Goal: Information Seeking & Learning: Check status

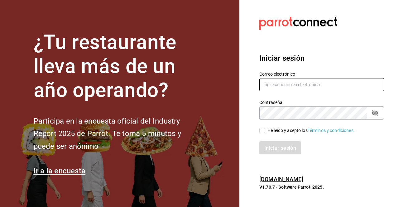
type input "[PERSON_NAME][EMAIL_ADDRESS][PERSON_NAME][DOMAIN_NAME]"
click at [262, 131] on input "He leído y acepto los Términos y condiciones." at bounding box center [262, 131] width 6 height 6
checkbox input "true"
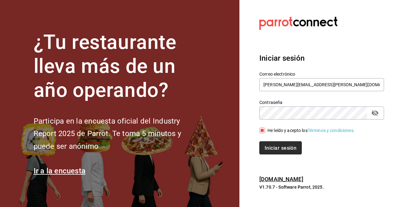
click at [274, 144] on button "Iniciar sesión" at bounding box center [280, 147] width 42 height 13
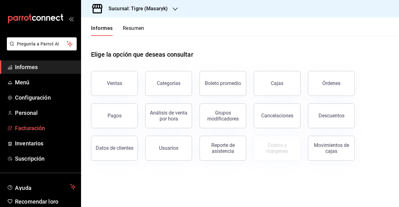
scroll to position [28, 0]
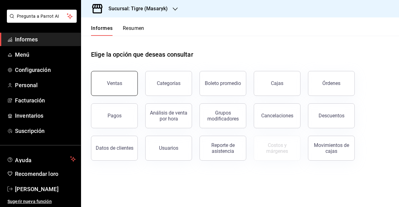
click at [121, 79] on button "Ventas" at bounding box center [114, 83] width 47 height 25
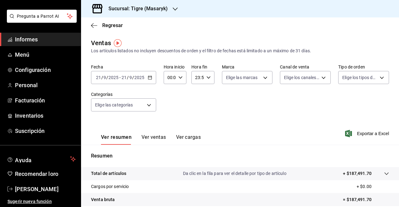
click at [151, 78] on icon "button" at bounding box center [150, 77] width 4 height 4
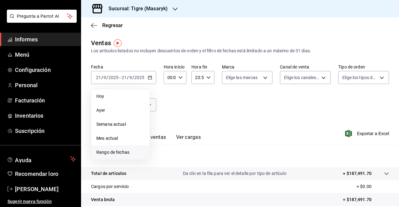
click at [113, 152] on font "Rango de fechas" at bounding box center [112, 152] width 33 height 5
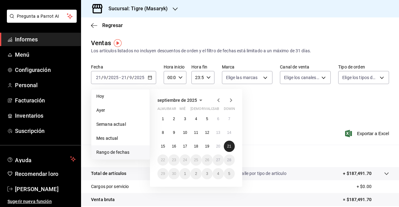
click at [227, 147] on font "21" at bounding box center [229, 146] width 4 height 4
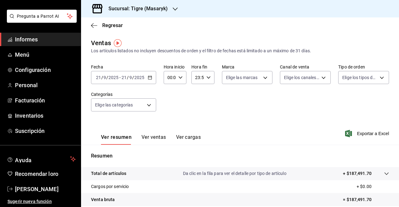
click at [279, 121] on div "Ver resumen Ver ventas Ver cargas Exportar a Excel" at bounding box center [240, 132] width 318 height 26
click at [142, 76] on input "2025" at bounding box center [139, 77] width 11 height 5
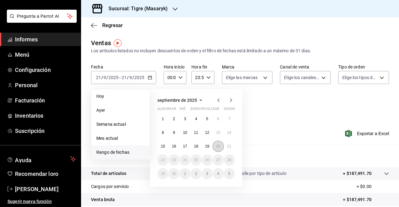
click at [218, 147] on font "20" at bounding box center [218, 146] width 4 height 4
click at [229, 148] on font "21" at bounding box center [229, 146] width 4 height 4
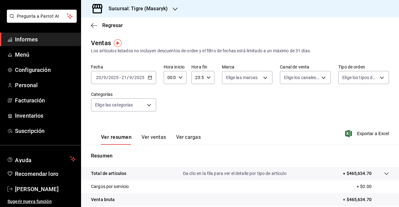
click at [146, 78] on div "[DATE] [DATE] - [DATE] [DATE]" at bounding box center [123, 77] width 65 height 13
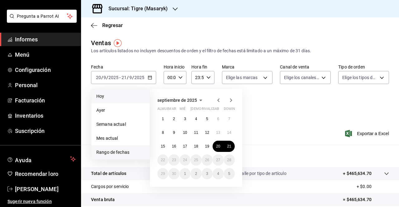
click at [108, 95] on span "Hoy" at bounding box center [120, 96] width 48 height 7
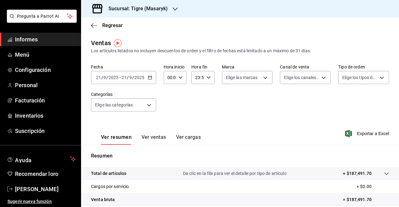
click at [152, 76] on div "[DATE] [DATE] - [DATE] [DATE]" at bounding box center [123, 77] width 65 height 13
click at [176, 160] on p "Resumen" at bounding box center [240, 155] width 298 height 7
click at [150, 78] on icon "button" at bounding box center [150, 77] width 4 height 4
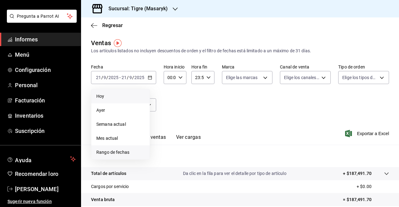
click at [120, 152] on font "Rango de fechas" at bounding box center [112, 152] width 33 height 5
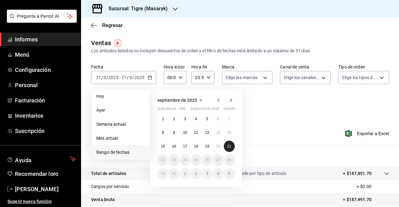
click at [231, 144] on button "21" at bounding box center [229, 146] width 11 height 11
click at [289, 125] on div "Ver resumen Ver ventas Ver cargas Exportar a Excel" at bounding box center [240, 132] width 318 height 26
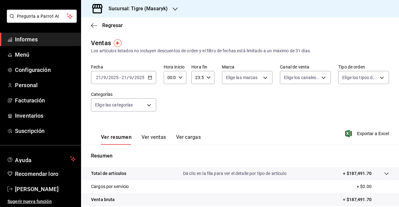
click at [182, 77] on div "00:00 Hora inicio" at bounding box center [175, 77] width 23 height 13
click at [167, 92] on button "05" at bounding box center [168, 95] width 9 height 12
type input "05:00"
click at [214, 101] on div at bounding box center [199, 103] width 399 height 207
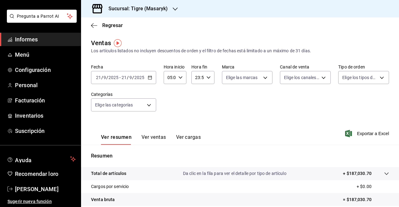
click at [149, 75] on icon "button" at bounding box center [150, 77] width 4 height 4
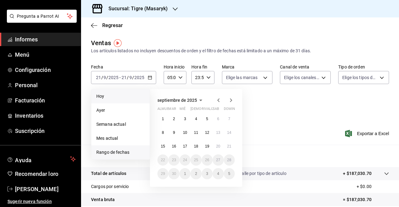
click at [99, 95] on font "Hoy" at bounding box center [100, 96] width 8 height 5
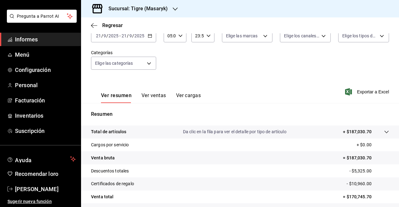
scroll to position [42, 0]
click at [151, 36] on icon "button" at bounding box center [150, 36] width 4 height 4
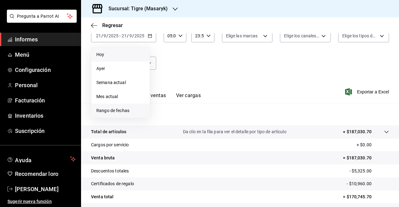
click at [119, 111] on font "Rango de fechas" at bounding box center [112, 110] width 33 height 5
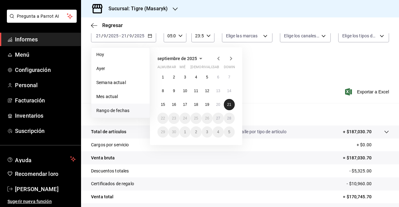
click at [231, 105] on button "21" at bounding box center [229, 104] width 11 height 11
drag, startPoint x: 161, startPoint y: 120, endPoint x: 296, endPoint y: 76, distance: 141.5
click at [296, 76] on div "Fecha [DATE] [DATE] - [DATE] [DATE] [DATE] [DATE] Semana actual Mes actual [GEO…" at bounding box center [240, 49] width 298 height 55
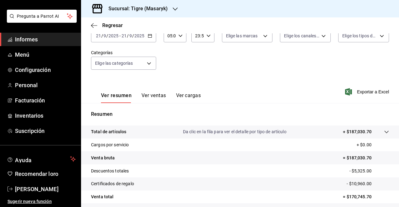
click at [148, 36] on icon "button" at bounding box center [150, 36] width 4 height 4
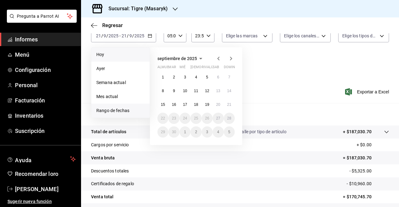
click at [102, 55] on font "Hoy" at bounding box center [100, 54] width 8 height 5
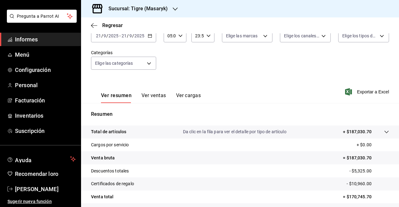
scroll to position [92, 0]
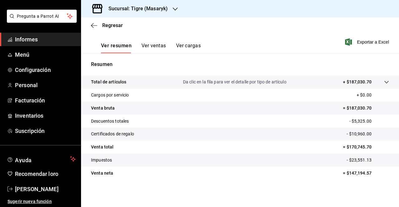
click at [154, 45] on font "Ver ventas" at bounding box center [153, 46] width 25 height 6
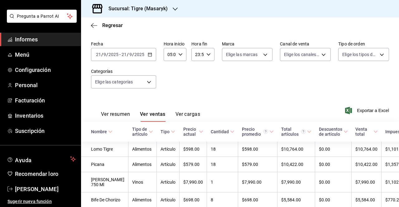
scroll to position [92, 0]
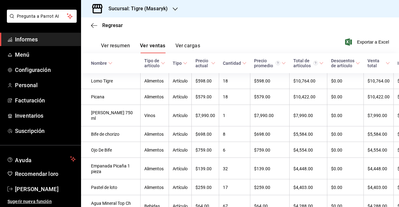
click at [120, 45] on font "Ver resumen" at bounding box center [115, 46] width 29 height 6
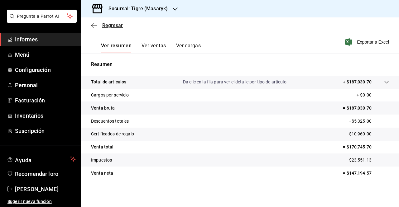
click at [99, 25] on span "Regresar" at bounding box center [107, 25] width 32 height 6
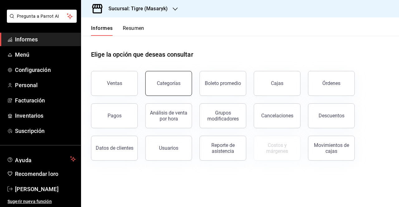
click at [165, 85] on font "Categorías" at bounding box center [169, 83] width 24 height 6
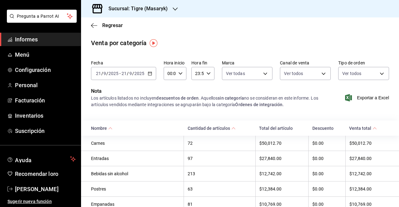
click at [146, 73] on div "[DATE] [DATE] - [DATE] [DATE]" at bounding box center [123, 73] width 65 height 13
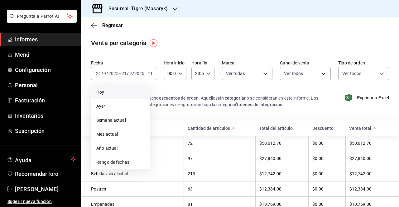
click at [116, 87] on li "Hoy" at bounding box center [120, 92] width 58 height 14
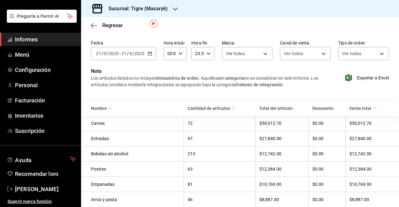
scroll to position [20, 0]
click at [92, 25] on icon "button" at bounding box center [94, 26] width 6 height 6
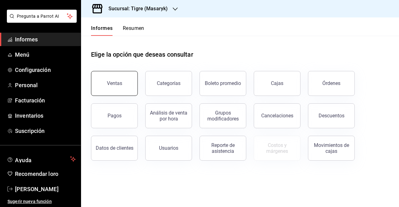
click at [119, 85] on font "Ventas" at bounding box center [114, 83] width 15 height 6
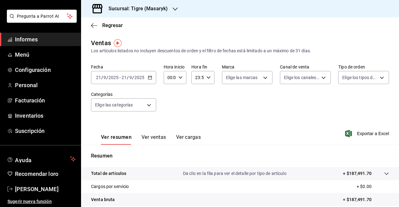
click at [152, 79] on div "[DATE] [DATE] - [DATE] [DATE]" at bounding box center [123, 77] width 65 height 13
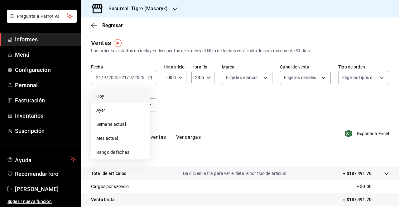
click at [108, 97] on span "Hoy" at bounding box center [120, 96] width 48 height 7
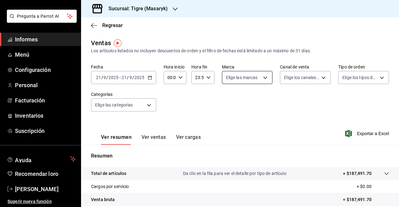
click at [242, 78] on body "Pregunta a Parrot AI Informes Menú Configuración Personal Facturación Inventari…" at bounding box center [199, 103] width 399 height 207
click at [244, 101] on font "Ver todas" at bounding box center [246, 101] width 19 height 5
type input "0f86158e-2edf-4eb8-b958-7d07c808eb5c"
checkbox input "true"
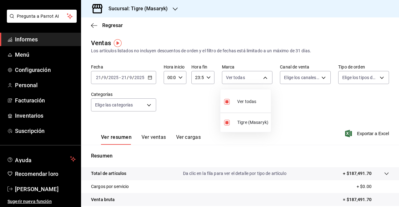
click at [311, 77] on div at bounding box center [199, 103] width 399 height 207
click at [301, 77] on body "Pregunta a Parrot AI Informes Menú Configuración Personal Facturación Inventari…" at bounding box center [199, 103] width 399 height 207
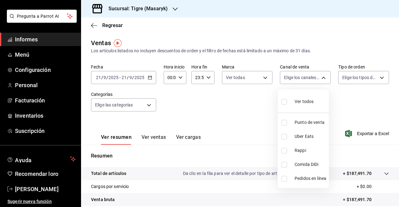
click at [297, 101] on font "Ver todos" at bounding box center [303, 101] width 19 height 5
type input "PARROT,UBER_EATS,RAPPI,DIDI_FOOD,ONLINE"
checkbox input "true"
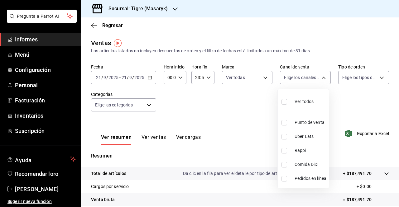
checkbox input "true"
click at [352, 72] on div at bounding box center [199, 103] width 399 height 207
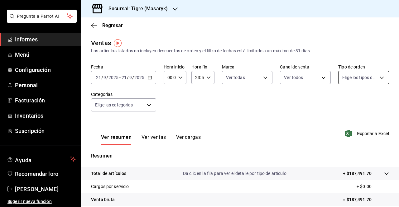
click at [355, 79] on body "Pregunta a Parrot AI Informes Menú Configuración Personal Facturación Inventari…" at bounding box center [199, 103] width 399 height 207
click at [343, 102] on input "checkbox" at bounding box center [341, 102] width 6 height 6
checkbox input "true"
type input "055f9661-bd08-44a8-b190-ece87b7249e5,EXTERNAL"
checkbox input "true"
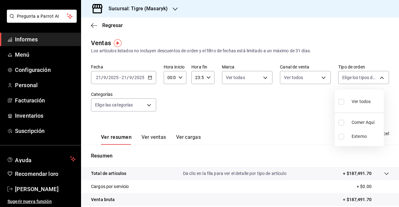
checkbox input "true"
click at [274, 102] on div at bounding box center [199, 103] width 399 height 207
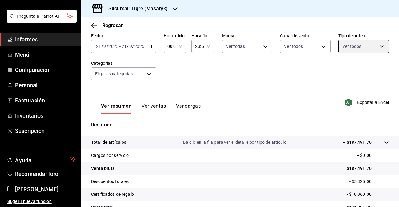
scroll to position [31, 0]
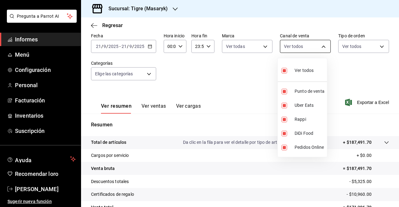
click at [325, 45] on body "Pregunta a Parrot AI Informes Menú Configuración Personal Facturación Inventari…" at bounding box center [199, 103] width 399 height 207
click at [231, 80] on div at bounding box center [199, 103] width 399 height 207
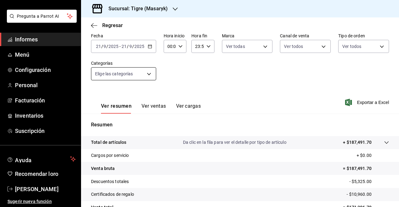
click at [129, 69] on body "Pregunta a Parrot AI Informes Menú Configuración Personal Facturación Inventari…" at bounding box center [199, 103] width 399 height 207
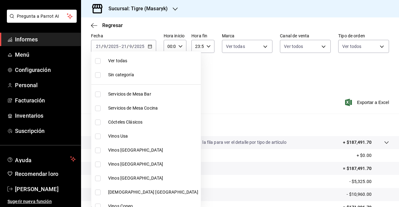
click at [100, 137] on input "checkbox" at bounding box center [98, 137] width 6 height 6
checkbox input "true"
type input "da111d8b-17b1-40ef-85d7-d142c425879c"
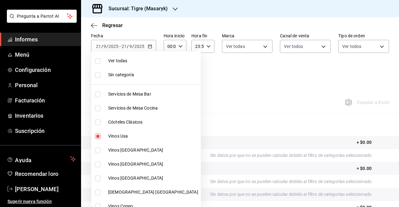
click at [101, 148] on label at bounding box center [99, 151] width 8 height 6
click at [101, 148] on input "checkbox" at bounding box center [98, 151] width 6 height 6
checkbox input "false"
type input "da111d8b-17b1-40ef-85d7-d142c425879c"
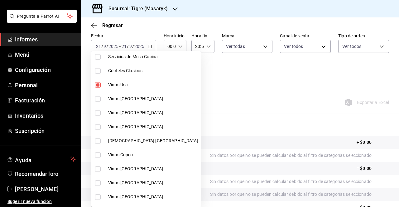
scroll to position [52, 0]
click at [97, 97] on input "checkbox" at bounding box center [98, 99] width 6 height 6
checkbox input "true"
type input "da111d8b-17b1-40ef-85d7-d142c425879c,57fa0ecf-a0c4-4225-b634-0bd42df937a1"
click at [98, 110] on input "checkbox" at bounding box center [98, 113] width 6 height 6
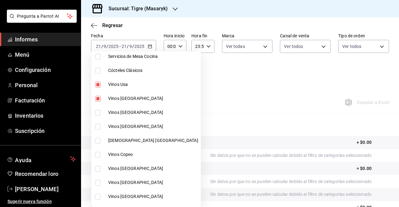
checkbox input "true"
type input "da111d8b-17b1-40ef-85d7-d142c425879c,57fa0ecf-a0c4-4225-b634-0bd42df937a1,8e2b4…"
click at [100, 126] on input "checkbox" at bounding box center [98, 127] width 6 height 6
checkbox input "true"
type input "da111d8b-17b1-40ef-85d7-d142c425879c,57fa0ecf-a0c4-4225-b634-0bd42df937a1,8e2b4…"
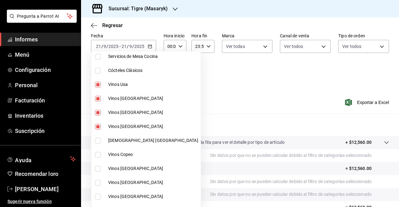
click at [99, 138] on input "checkbox" at bounding box center [98, 141] width 6 height 6
checkbox input "true"
type input "da111d8b-17b1-40ef-85d7-d142c425879c,57fa0ecf-a0c4-4225-b634-0bd42df937a1,8e2b4…"
click at [99, 153] on input "checkbox" at bounding box center [98, 155] width 6 height 6
checkbox input "true"
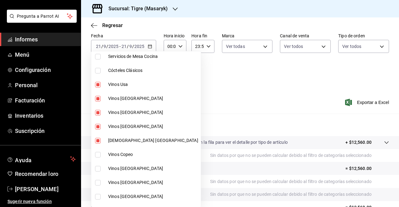
type input "da111d8b-17b1-40ef-85d7-d142c425879c,57fa0ecf-a0c4-4225-b634-0bd42df937a1,8e2b4…"
click at [99, 169] on input "checkbox" at bounding box center [98, 169] width 6 height 6
checkbox input "true"
type input "da111d8b-17b1-40ef-85d7-d142c425879c,57fa0ecf-a0c4-4225-b634-0bd42df937a1,8e2b4…"
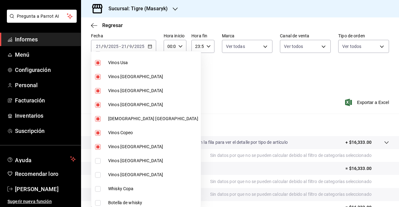
scroll to position [64, 0]
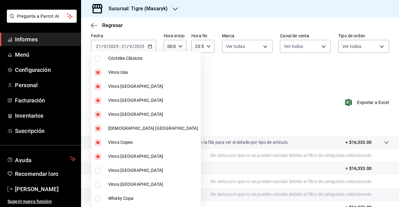
click at [98, 171] on input "checkbox" at bounding box center [98, 171] width 6 height 6
checkbox input "true"
type input "da111d8b-17b1-40ef-85d7-d142c425879c,57fa0ecf-a0c4-4225-b634-0bd42df937a1,8e2b4…"
click at [98, 186] on input "checkbox" at bounding box center [98, 185] width 6 height 6
checkbox input "true"
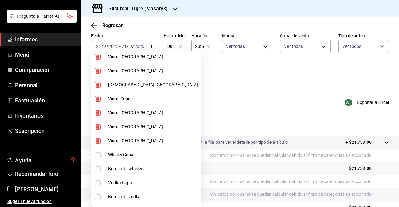
scroll to position [107, 0]
click at [95, 156] on li "Whisky Copa" at bounding box center [145, 155] width 109 height 14
type input "da111d8b-17b1-40ef-85d7-d142c425879c,57fa0ecf-a0c4-4225-b634-0bd42df937a1,8e2b4…"
click at [96, 152] on input "checkbox" at bounding box center [98, 155] width 6 height 6
checkbox input "false"
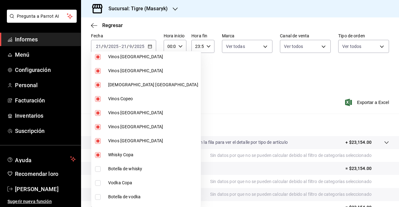
type input "da111d8b-17b1-40ef-85d7-d142c425879c,57fa0ecf-a0c4-4225-b634-0bd42df937a1,8e2b4…"
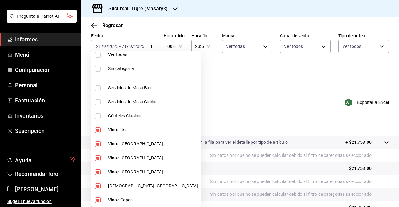
scroll to position [96, 0]
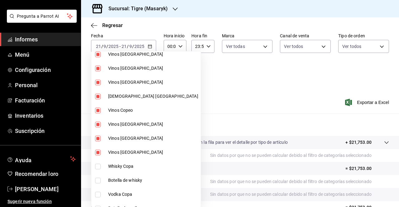
click at [270, 86] on div at bounding box center [199, 103] width 399 height 207
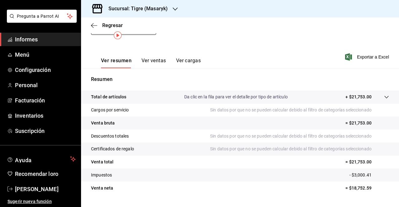
scroll to position [0, 0]
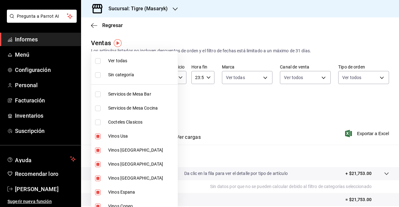
click at [145, 105] on body "Pregunta a Parrot AI Informes Menú Configuración Personal Facturación Inventari…" at bounding box center [199, 103] width 399 height 207
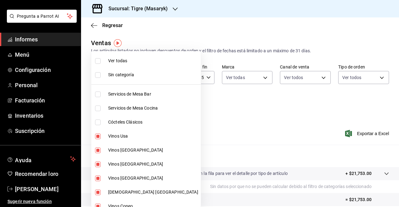
click at [100, 137] on input "checkbox" at bounding box center [98, 137] width 6 height 6
checkbox input "false"
type input "57fa0ecf-a0c4-4225-b634-0bd42df937a1,8e2b46eb-7ee9-48c9-92bd-fe243cc5dfff,8fa89…"
click at [99, 148] on input "checkbox" at bounding box center [98, 151] width 6 height 6
checkbox input "false"
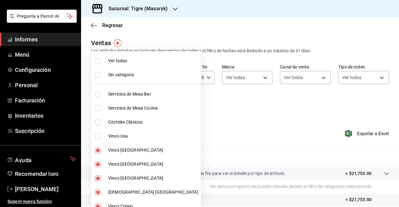
type input "8e2b46eb-7ee9-48c9-92bd-fe243cc5dfff,8fa89b14-850e-43be-a961-215cb474d7b7,64b7a…"
click at [98, 162] on input "checkbox" at bounding box center [98, 165] width 6 height 6
checkbox input "false"
click at [95, 181] on li "Vinos [GEOGRAPHIC_DATA]" at bounding box center [145, 178] width 109 height 14
type input "64b7a1d5-0857-49f4-83ec-9679bc0a9692,7dc681c2-8324-4ae3-bac8-a98ea568efdc,fed26…"
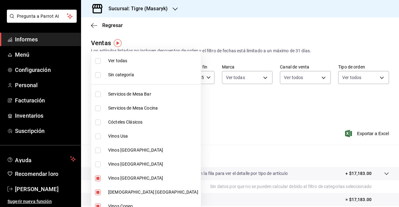
checkbox input "false"
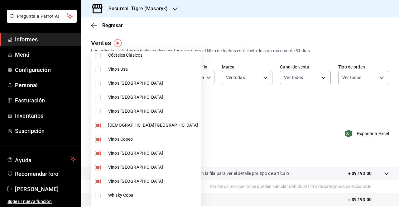
scroll to position [67, 0]
click at [101, 124] on label at bounding box center [99, 125] width 8 height 6
click at [101, 124] on input "checkbox" at bounding box center [98, 125] width 6 height 6
checkbox input "true"
type input "7dc681c2-8324-4ae3-bac8-a98ea568efdc,fed26e37-08fc-4cb2-912b-946834294a98,11212…"
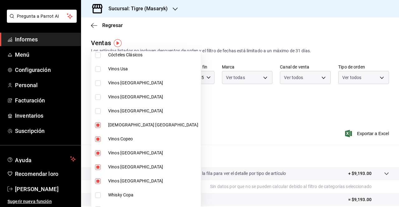
click at [98, 141] on input "checkbox" at bounding box center [98, 139] width 6 height 6
checkbox input "false"
type input "fed26e37-08fc-4cb2-912b-946834294a98,11212bb7-37d7-4773-a098-abb8d78fa608,9282e…"
click at [98, 150] on input "checkbox" at bounding box center [98, 153] width 6 height 6
checkbox input "false"
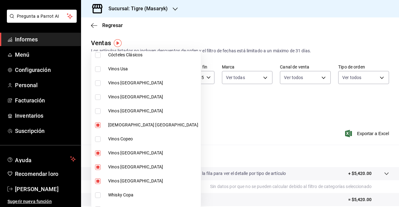
type input "11212bb7-37d7-4773-a098-abb8d78fa608,9282ef90-a32c-4781-8b6b-a6f590528f57,64b7a…"
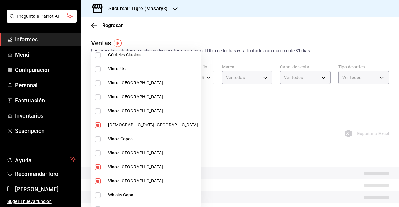
click at [98, 166] on input "checkbox" at bounding box center [98, 167] width 6 height 6
checkbox input "false"
type input "9282ef90-a32c-4781-8b6b-a6f590528f57,64b7a1d5-0857-49f4-83ec-9679bc0a9692"
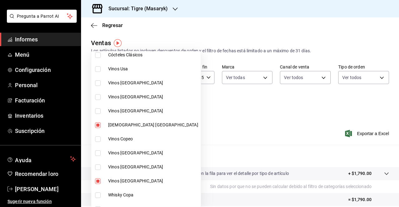
click at [98, 180] on input "checkbox" at bounding box center [98, 181] width 6 height 6
checkbox input "false"
type input "64b7a1d5-0857-49f4-83ec-9679bc0a9692"
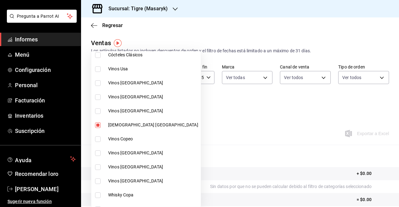
click at [98, 125] on input "checkbox" at bounding box center [98, 125] width 6 height 6
checkbox input "false"
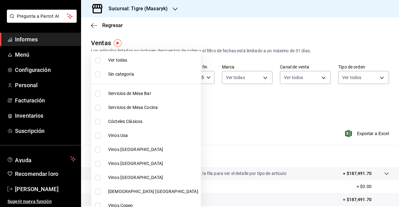
scroll to position [0, 0]
click at [99, 122] on input "checkbox" at bounding box center [98, 122] width 6 height 6
checkbox input "true"
type input "d84ff7ff-b486-406f-81f9-2268b2682644"
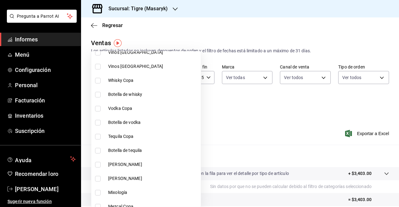
scroll to position [182, 0]
click at [98, 80] on input "checkbox" at bounding box center [98, 81] width 6 height 6
checkbox input "true"
type input "d84ff7ff-b486-406f-81f9-2268b2682644,bb178053-9c6d-425d-b33f-608c0f96bb0b"
click at [97, 93] on input "checkbox" at bounding box center [98, 95] width 6 height 6
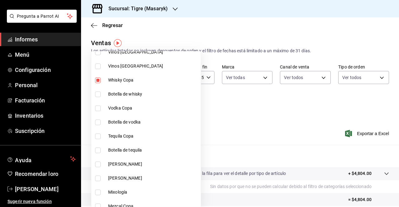
checkbox input "true"
type input "d84ff7ff-b486-406f-81f9-2268b2682644,bb178053-9c6d-425d-b33f-608c0f96bb0b,8f0cc…"
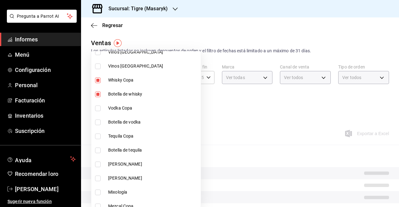
click at [97, 110] on input "checkbox" at bounding box center [98, 109] width 6 height 6
checkbox input "true"
type input "d84ff7ff-b486-406f-81f9-2268b2682644,bb178053-9c6d-425d-b33f-608c0f96bb0b,8f0cc…"
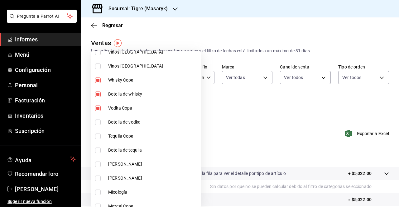
click at [99, 121] on input "checkbox" at bounding box center [98, 123] width 6 height 6
checkbox input "true"
type input "d84ff7ff-b486-406f-81f9-2268b2682644,bb178053-9c6d-425d-b33f-608c0f96bb0b,8f0cc…"
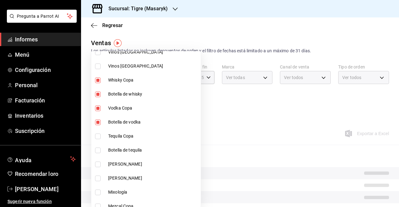
click at [99, 134] on input "checkbox" at bounding box center [98, 137] width 6 height 6
checkbox input "true"
click at [98, 147] on li "Botella de tequila" at bounding box center [145, 150] width 109 height 14
type input "d84ff7ff-b486-406f-81f9-2268b2682644,bb178053-9c6d-425d-b33f-608c0f96bb0b,8f0cc…"
checkbox input "true"
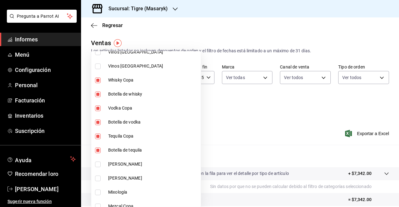
click at [98, 168] on li "[PERSON_NAME]" at bounding box center [145, 164] width 109 height 14
type input "d84ff7ff-b486-406f-81f9-2268b2682644,bb178053-9c6d-425d-b33f-608c0f96bb0b,8f0cc…"
checkbox input "true"
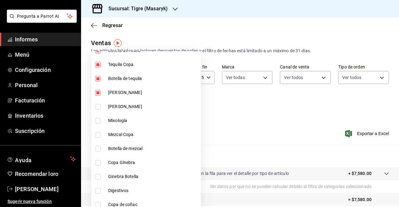
scroll to position [255, 0]
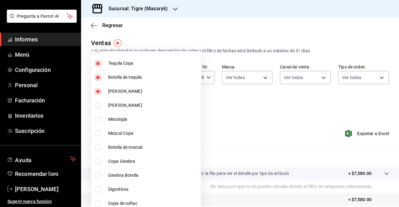
click at [98, 104] on input "checkbox" at bounding box center [98, 106] width 6 height 6
checkbox input "true"
type input "d84ff7ff-b486-406f-81f9-2268b2682644,bb178053-9c6d-425d-b33f-608c0f96bb0b,8f0cc…"
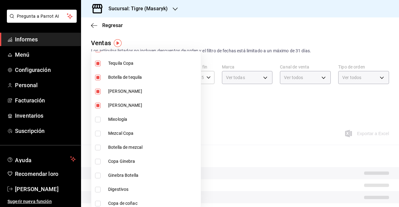
click at [98, 118] on input "checkbox" at bounding box center [98, 120] width 6 height 6
checkbox input "true"
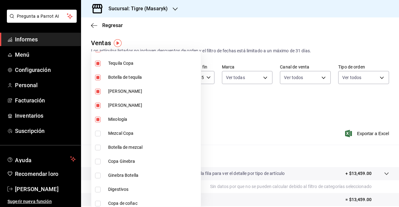
click at [98, 128] on li "Mezcal Copa" at bounding box center [145, 133] width 109 height 14
type input "d84ff7ff-b486-406f-81f9-2268b2682644,bb178053-9c6d-425d-b33f-608c0f96bb0b,8f0cc…"
checkbox input "true"
click at [98, 145] on input "checkbox" at bounding box center [98, 148] width 6 height 6
checkbox input "true"
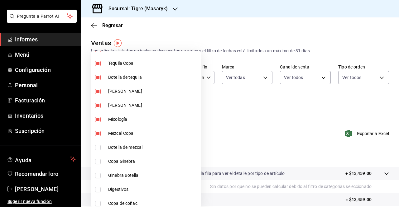
type input "d84ff7ff-b486-406f-81f9-2268b2682644,bb178053-9c6d-425d-b33f-608c0f96bb0b,8f0cc…"
click at [98, 161] on input "checkbox" at bounding box center [98, 162] width 6 height 6
checkbox input "true"
click at [98, 179] on li "Ginebra Botella" at bounding box center [145, 176] width 109 height 14
type input "d84ff7ff-b486-406f-81f9-2268b2682644,bb178053-9c6d-425d-b33f-608c0f96bb0b,8f0cc…"
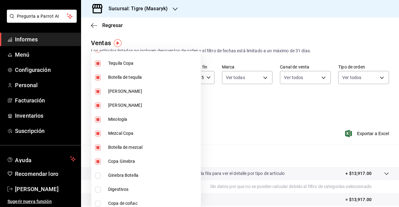
checkbox input "true"
click at [97, 191] on input "checkbox" at bounding box center [98, 190] width 6 height 6
checkbox input "true"
type input "d84ff7ff-b486-406f-81f9-2268b2682644,bb178053-9c6d-425d-b33f-608c0f96bb0b,8f0cc…"
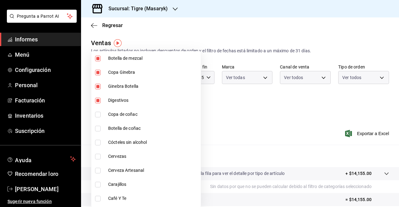
scroll to position [337, 0]
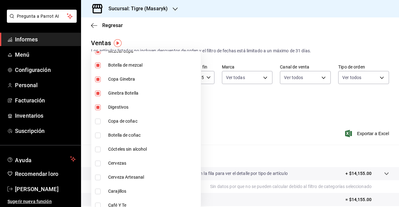
click at [100, 119] on input "checkbox" at bounding box center [98, 122] width 6 height 6
checkbox input "true"
type input "d84ff7ff-b486-406f-81f9-2268b2682644,bb178053-9c6d-425d-b33f-608c0f96bb0b,8f0cc…"
click at [99, 133] on input "checkbox" at bounding box center [98, 136] width 6 height 6
checkbox input "true"
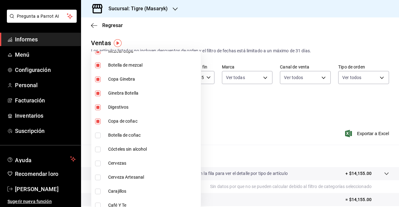
type input "d84ff7ff-b486-406f-81f9-2268b2682644,bb178053-9c6d-425d-b33f-608c0f96bb0b,8f0cc…"
click at [98, 150] on input "checkbox" at bounding box center [98, 150] width 6 height 6
checkbox input "true"
type input "d84ff7ff-b486-406f-81f9-2268b2682644,bb178053-9c6d-425d-b33f-608c0f96bb0b,8f0cc…"
click at [98, 164] on input "checkbox" at bounding box center [98, 164] width 6 height 6
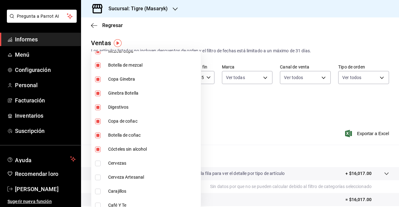
checkbox input "true"
type input "d84ff7ff-b486-406f-81f9-2268b2682644,bb178053-9c6d-425d-b33f-608c0f96bb0b,8f0cc…"
click at [98, 179] on input "checkbox" at bounding box center [98, 178] width 6 height 6
checkbox input "true"
type input "d84ff7ff-b486-406f-81f9-2268b2682644,bb178053-9c6d-425d-b33f-608c0f96bb0b,8f0cc…"
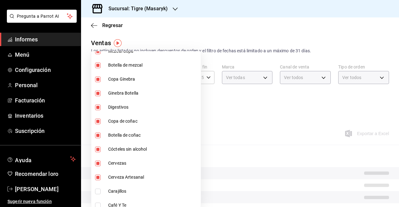
click at [98, 191] on input "checkbox" at bounding box center [98, 192] width 6 height 6
checkbox input "true"
type input "d84ff7ff-b486-406f-81f9-2268b2682644,bb178053-9c6d-425d-b33f-608c0f96bb0b,8f0cc…"
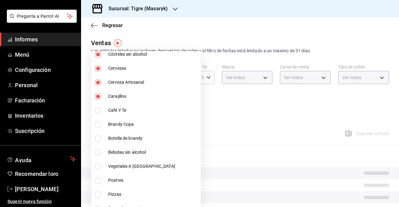
scroll to position [433, 0]
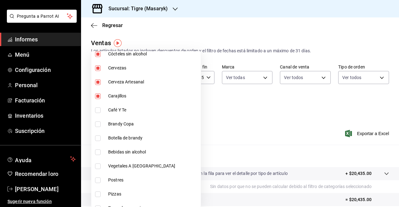
click at [98, 110] on input "checkbox" at bounding box center [98, 110] width 6 height 6
checkbox input "true"
type input "d84ff7ff-b486-406f-81f9-2268b2682644,bb178053-9c6d-425d-b33f-608c0f96bb0b,8f0cc…"
click at [99, 112] on input "checkbox" at bounding box center [98, 110] width 6 height 6
checkbox input "false"
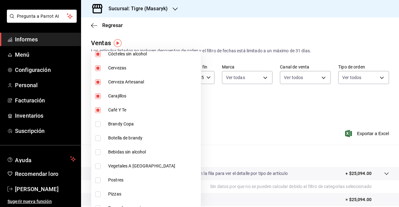
type input "d84ff7ff-b486-406f-81f9-2268b2682644,bb178053-9c6d-425d-b33f-608c0f96bb0b,8f0cc…"
click at [99, 125] on input "checkbox" at bounding box center [98, 124] width 6 height 6
checkbox input "true"
click at [98, 134] on li "Botella de brandy" at bounding box center [145, 138] width 109 height 14
type input "d84ff7ff-b486-406f-81f9-2268b2682644,bb178053-9c6d-425d-b33f-608c0f96bb0b,8f0cc…"
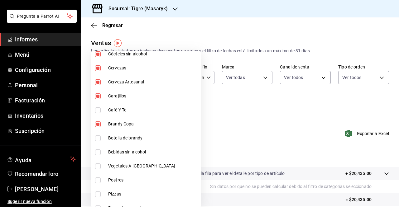
checkbox input "true"
click at [97, 151] on input "checkbox" at bounding box center [98, 153] width 6 height 6
checkbox input "true"
type input "d84ff7ff-b486-406f-81f9-2268b2682644,bb178053-9c6d-425d-b33f-608c0f96bb0b,8f0cc…"
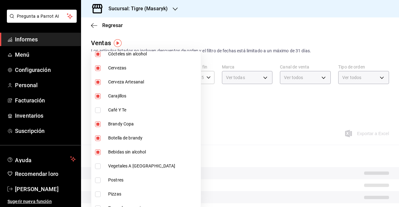
click at [97, 151] on input "checkbox" at bounding box center [98, 153] width 6 height 6
checkbox input "false"
type input "d84ff7ff-b486-406f-81f9-2268b2682644,bb178053-9c6d-425d-b33f-608c0f96bb0b,8f0cc…"
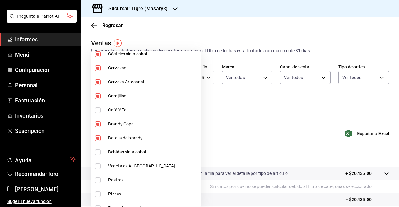
drag, startPoint x: 397, startPoint y: 112, endPoint x: 395, endPoint y: 160, distance: 48.0
click at [395, 160] on div at bounding box center [199, 103] width 399 height 207
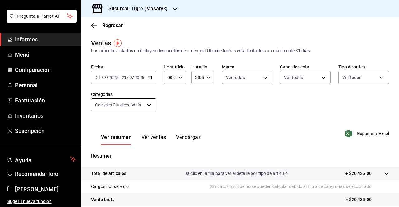
click at [151, 105] on body "Pregunta a Parrot AI Informes Menú Configuración Personal Facturación Inventari…" at bounding box center [199, 103] width 399 height 207
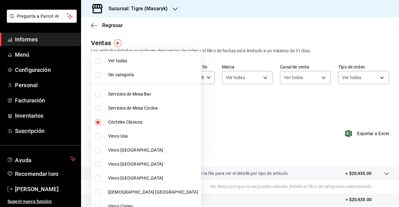
click at [100, 62] on input "checkbox" at bounding box center [98, 61] width 6 height 6
checkbox input "true"
type input "7cd27861-1019-4265-ada8-0a6349b72ebc,77c47ebf-2aa7-4ca3-900f-d4e8133ed13d,d84ff…"
checkbox input "true"
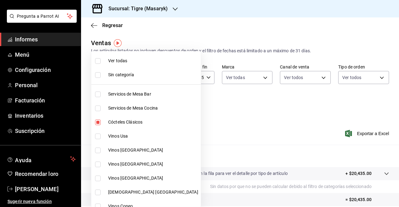
checkbox input "true"
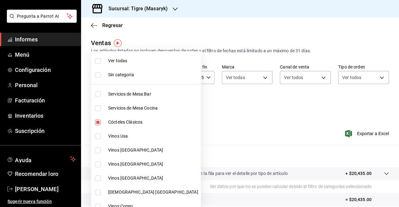
checkbox input "true"
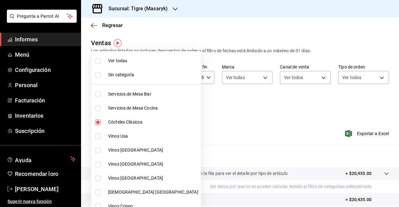
checkbox input "true"
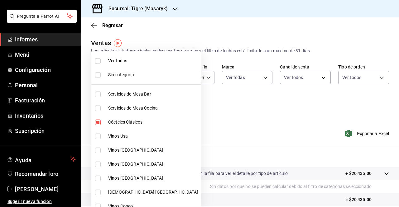
checkbox input "true"
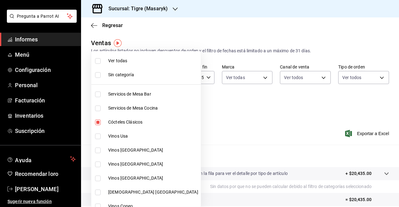
checkbox input "true"
click at [100, 62] on input "checkbox" at bounding box center [98, 61] width 6 height 6
checkbox input "false"
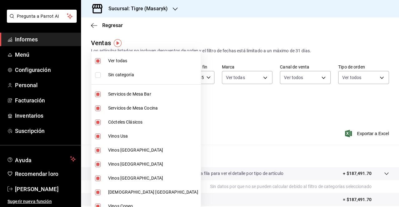
checkbox input "false"
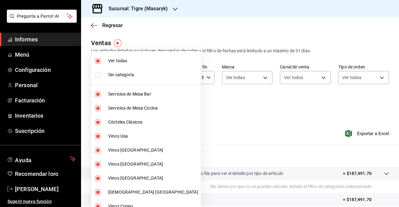
checkbox input "false"
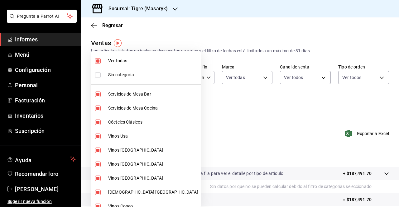
checkbox input "false"
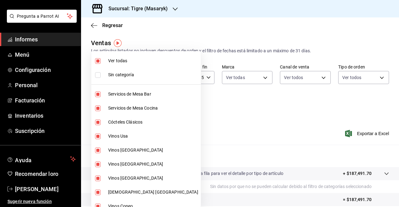
checkbox input "false"
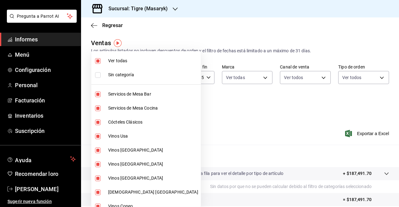
checkbox input "false"
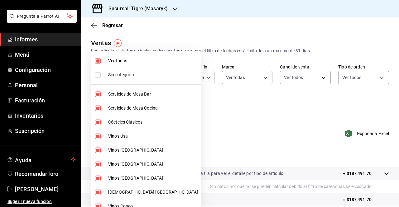
checkbox input "false"
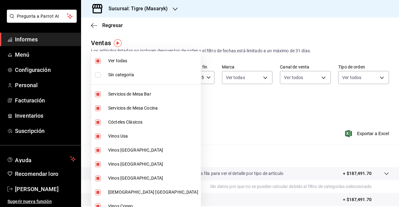
checkbox input "false"
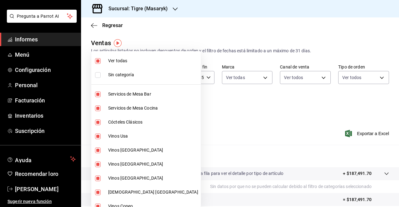
checkbox input "false"
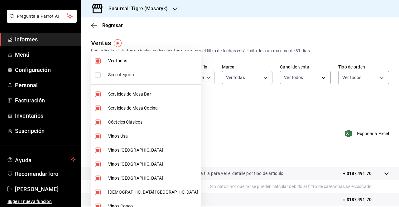
checkbox input "false"
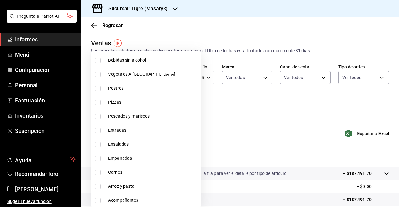
scroll to position [525, 0]
click at [99, 73] on input "checkbox" at bounding box center [98, 75] width 6 height 6
checkbox input "true"
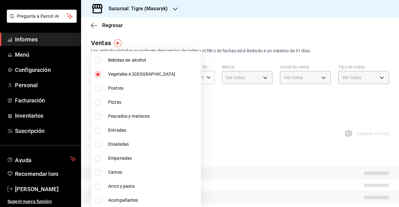
click at [99, 83] on li "Postres" at bounding box center [145, 88] width 109 height 14
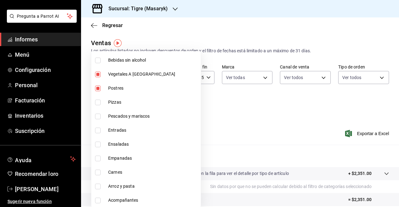
type input "e90835bc-a6dd-42e6-9a53-c3a9655edb87,c9a19cd2-bcae-4fad-9deb-26ec59e56caa"
checkbox input "true"
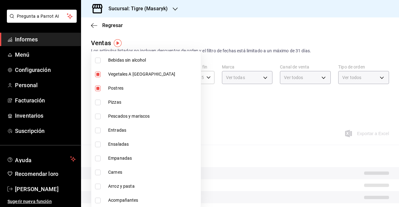
click at [98, 102] on input "checkbox" at bounding box center [98, 103] width 6 height 6
checkbox input "true"
click at [100, 113] on li "Pescados y mariscos" at bounding box center [145, 116] width 109 height 14
type input "e90835bc-a6dd-42e6-9a53-c3a9655edb87,c9a19cd2-bcae-4fad-9deb-26ec59e56caa,6469a…"
checkbox input "true"
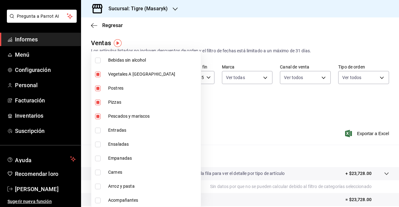
click at [100, 133] on input "checkbox" at bounding box center [98, 131] width 6 height 6
checkbox input "true"
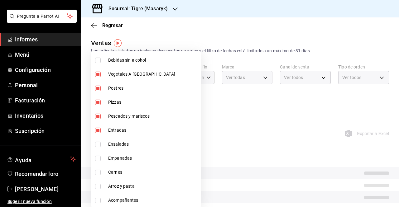
click at [99, 148] on li "Ensaladas" at bounding box center [145, 144] width 109 height 14
type input "e90835bc-a6dd-42e6-9a53-c3a9655edb87,c9a19cd2-bcae-4fad-9deb-26ec59e56caa,6469a…"
checkbox input "true"
click at [99, 162] on li "Empanadas" at bounding box center [145, 158] width 109 height 14
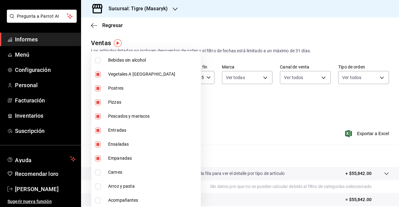
type input "e90835bc-a6dd-42e6-9a53-c3a9655edb87,c9a19cd2-bcae-4fad-9deb-26ec59e56caa,6469a…"
checkbox input "true"
click at [99, 178] on li "Carnes" at bounding box center [145, 172] width 109 height 14
type input "e90835bc-a6dd-42e6-9a53-c3a9655edb87,c9a19cd2-bcae-4fad-9deb-26ec59e56caa,6469a…"
checkbox input "true"
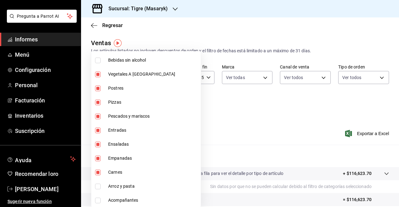
click at [98, 191] on li "Arroz y pasta" at bounding box center [145, 186] width 109 height 14
type input "e90835bc-a6dd-42e6-9a53-c3a9655edb87,c9a19cd2-bcae-4fad-9deb-26ec59e56caa,6469a…"
checkbox input "true"
click at [99, 201] on input "checkbox" at bounding box center [98, 201] width 6 height 6
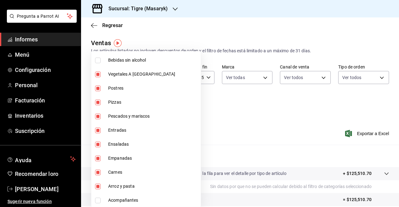
checkbox input "true"
type input "e90835bc-a6dd-42e6-9a53-c3a9655edb87,c9a19cd2-bcae-4fad-9deb-26ec59e56caa,6469a…"
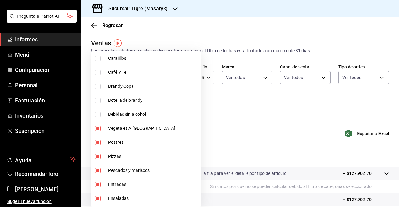
scroll to position [525, 0]
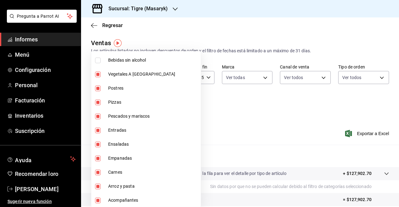
click at [280, 144] on div at bounding box center [199, 103] width 399 height 207
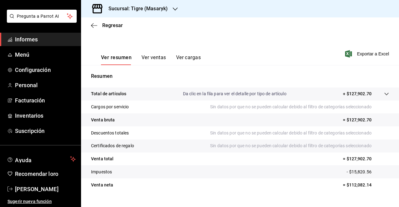
scroll to position [92, 0]
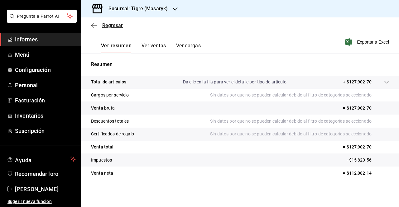
click at [93, 23] on icon "button" at bounding box center [94, 26] width 6 height 6
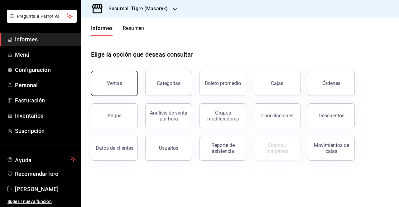
click at [113, 86] on font "Ventas" at bounding box center [114, 83] width 15 height 6
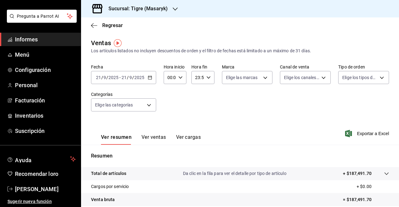
click at [150, 79] on icon "button" at bounding box center [150, 77] width 4 height 4
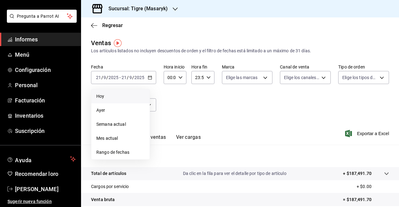
click at [105, 96] on span "Hoy" at bounding box center [120, 96] width 48 height 7
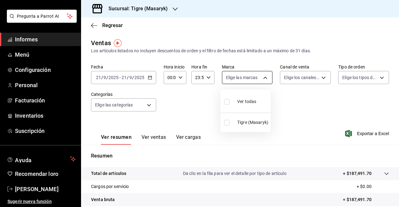
click at [245, 78] on body "Pregunta a Parrot AI Informes Menú Configuración Personal Facturación Inventari…" at bounding box center [199, 103] width 399 height 207
click at [237, 103] on div "Ver todas" at bounding box center [240, 100] width 32 height 13
type input "0f86158e-2edf-4eb8-b958-7d07c808eb5c"
checkbox input "true"
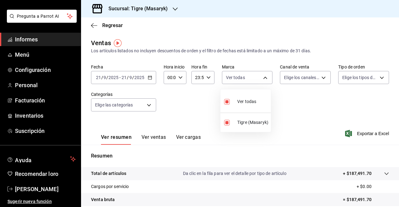
click at [303, 81] on div at bounding box center [199, 103] width 399 height 207
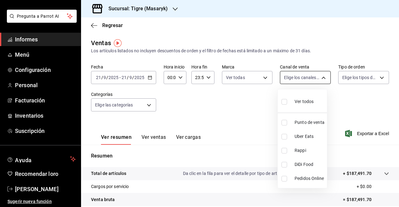
click at [313, 79] on body "Pregunta a Parrot AI Informes Menú Configuración Personal Facturación Inventari…" at bounding box center [199, 103] width 399 height 207
click at [285, 104] on input "checkbox" at bounding box center [284, 102] width 6 height 6
checkbox input "true"
click at [357, 79] on div at bounding box center [199, 103] width 399 height 207
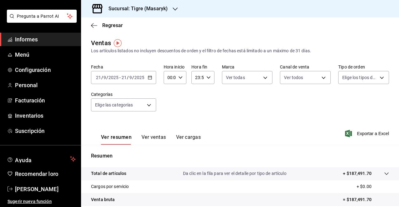
click at [357, 79] on body "Pregunta a Parrot AI Informes Menú Configuración Personal Facturación Inventari…" at bounding box center [199, 103] width 399 height 207
click at [342, 102] on input "checkbox" at bounding box center [341, 102] width 6 height 6
click at [235, 101] on div at bounding box center [199, 103] width 399 height 207
click at [149, 106] on body "Pregunta a Parrot AI Informes Menú Configuración Personal Facturación Inventari…" at bounding box center [199, 103] width 399 height 207
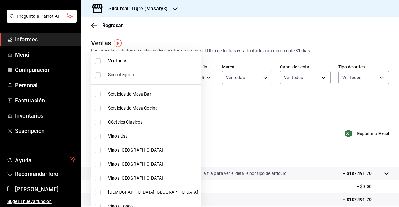
click at [102, 60] on label at bounding box center [99, 61] width 8 height 6
click at [101, 60] on input "checkbox" at bounding box center [98, 61] width 6 height 6
click at [99, 59] on input "checkbox" at bounding box center [98, 61] width 6 height 6
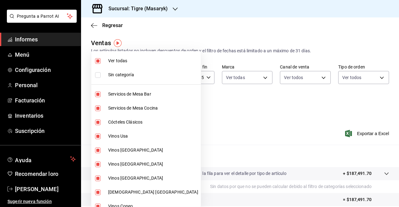
click at [245, 126] on div at bounding box center [199, 103] width 399 height 207
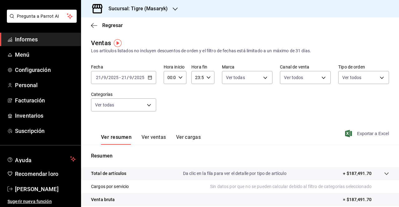
click at [366, 137] on span "Exportar a Excel" at bounding box center [367, 133] width 43 height 7
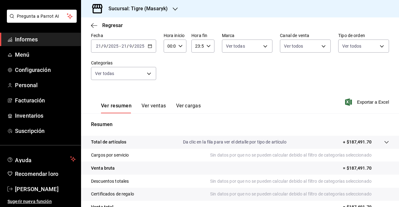
scroll to position [32, 0]
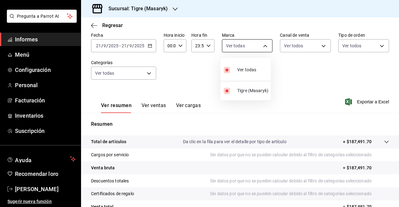
click at [247, 46] on body "Pregunta a Parrot AI Informes Menú Configuración Personal Facturación Inventari…" at bounding box center [199, 103] width 399 height 207
click at [252, 71] on font "Ver todas" at bounding box center [246, 69] width 19 height 5
click at [240, 50] on div at bounding box center [199, 103] width 399 height 207
click at [240, 45] on body "Pregunta a Parrot AI Informes Menú Configuración Personal Facturación Inventari…" at bounding box center [199, 103] width 399 height 207
click at [236, 71] on div "Ver todas" at bounding box center [240, 69] width 32 height 13
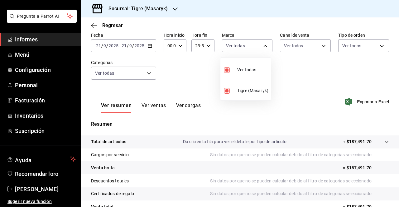
click at [307, 43] on div at bounding box center [199, 103] width 399 height 207
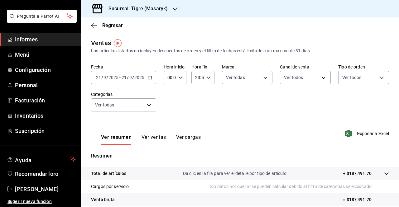
click at [150, 78] on icon "button" at bounding box center [150, 77] width 4 height 4
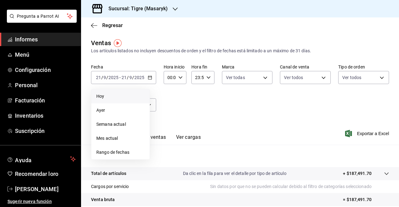
click at [110, 94] on span "Hoy" at bounding box center [120, 96] width 48 height 7
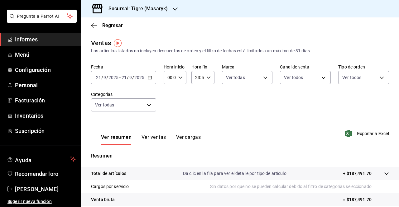
scroll to position [92, 0]
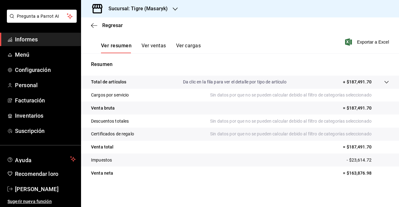
click at [247, 49] on div "Ver resumen Ver ventas Ver cargas Exportar a Excel" at bounding box center [240, 40] width 318 height 26
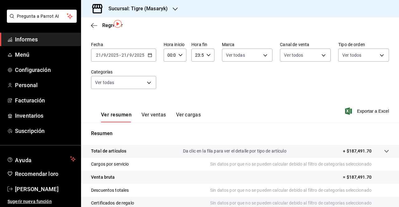
scroll to position [19, 0]
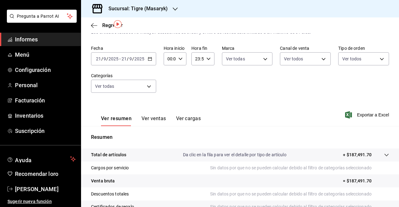
click at [149, 60] on icon "button" at bounding box center [150, 59] width 4 height 4
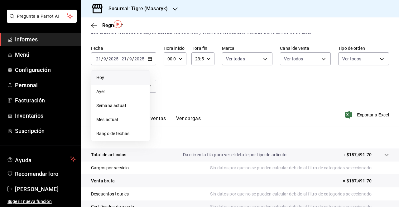
click at [199, 74] on div "Fecha [DATE] [DATE] - [DATE] [DATE] [DATE] [DATE] Semana actual Mes actual Rang…" at bounding box center [240, 72] width 298 height 55
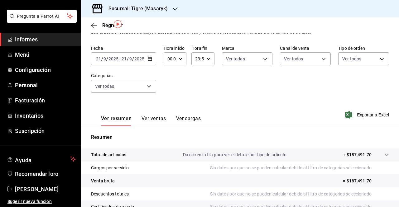
click at [184, 56] on div "00:00 Hora inicio" at bounding box center [175, 58] width 23 height 13
click at [168, 112] on font "05" at bounding box center [168, 114] width 5 height 5
click at [209, 76] on div at bounding box center [199, 103] width 399 height 207
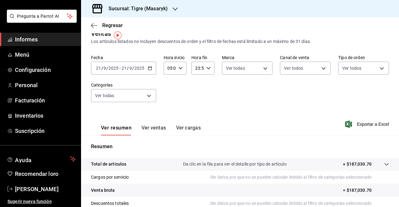
scroll to position [7, 0]
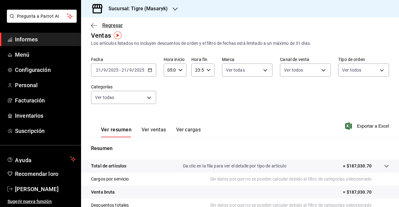
click at [111, 22] on font "Regresar" at bounding box center [112, 25] width 21 height 6
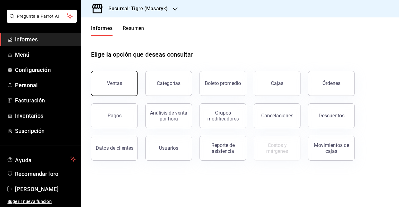
click at [112, 89] on button "Ventas" at bounding box center [114, 83] width 47 height 25
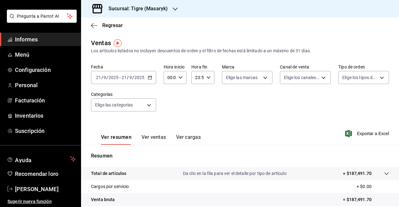
click at [151, 76] on div "[DATE] [DATE] - [DATE] [DATE]" at bounding box center [123, 77] width 65 height 13
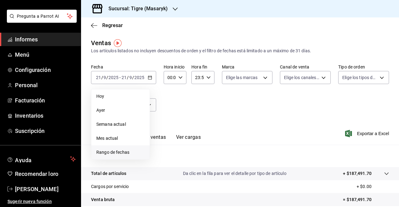
click at [108, 150] on font "Rango de fechas" at bounding box center [112, 152] width 33 height 5
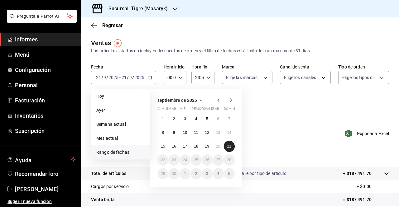
click at [229, 145] on font "21" at bounding box center [229, 146] width 4 height 4
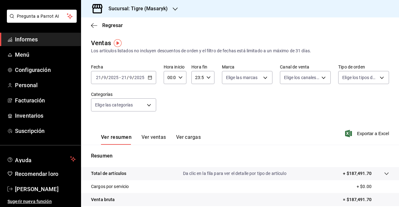
click at [180, 75] on div "00:00 Hora inicio" at bounding box center [175, 77] width 23 height 13
click at [168, 123] on font "05" at bounding box center [168, 123] width 5 height 5
click at [252, 76] on div at bounding box center [199, 103] width 399 height 207
click at [251, 76] on body "Pregunta a Parrot AI Informes Menú Configuración Personal Facturación Inventari…" at bounding box center [199, 103] width 399 height 207
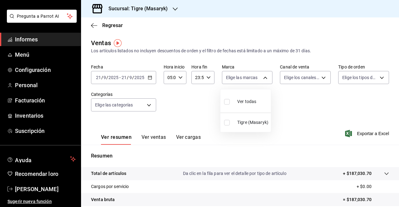
click at [247, 97] on div "Ver todas" at bounding box center [240, 100] width 32 height 13
click at [299, 78] on div at bounding box center [199, 103] width 399 height 207
click at [299, 78] on body "Pregunta a Parrot AI Informes Menú Configuración Personal Facturación Inventari…" at bounding box center [199, 103] width 399 height 207
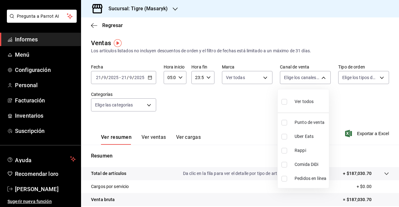
click at [305, 99] on span "Ver todos" at bounding box center [303, 101] width 19 height 7
click at [357, 73] on div at bounding box center [199, 103] width 399 height 207
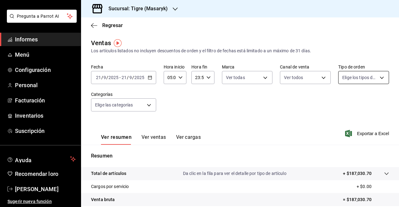
click at [353, 82] on body "Pregunta a Parrot AI Informes Menú Configuración Personal Facturación Inventari…" at bounding box center [199, 103] width 399 height 207
click at [355, 102] on font "Ver todos" at bounding box center [360, 101] width 19 height 5
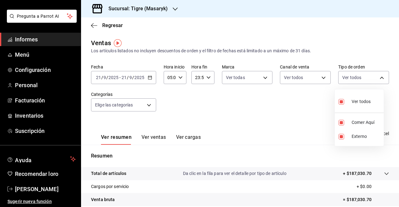
click at [240, 119] on div at bounding box center [199, 103] width 399 height 207
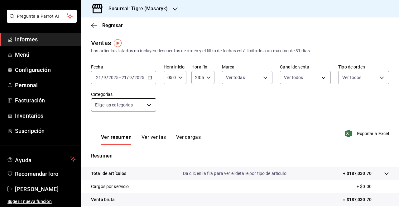
click at [120, 103] on body "Pregunta a Parrot AI Informes Menú Configuración Personal Facturación Inventari…" at bounding box center [199, 103] width 399 height 207
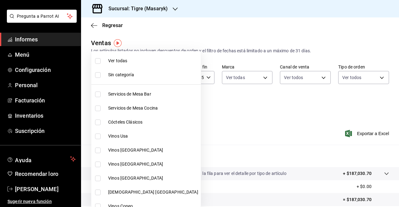
click at [119, 61] on font "Ver todas" at bounding box center [117, 60] width 19 height 5
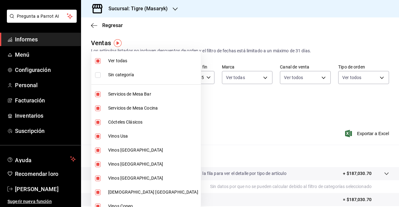
click at [237, 106] on div at bounding box center [199, 103] width 399 height 207
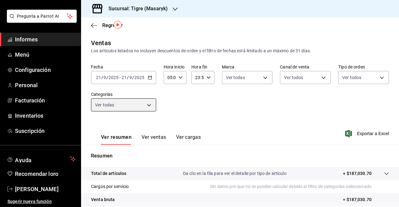
scroll to position [92, 0]
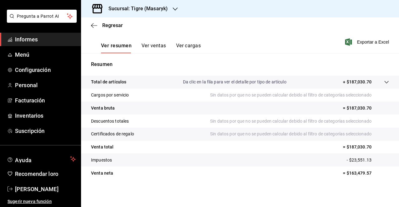
click at [157, 45] on font "Ver ventas" at bounding box center [153, 46] width 25 height 6
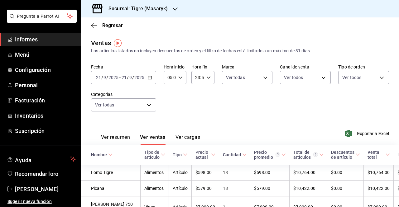
click at [190, 137] on font "Ver cargas" at bounding box center [187, 137] width 25 height 6
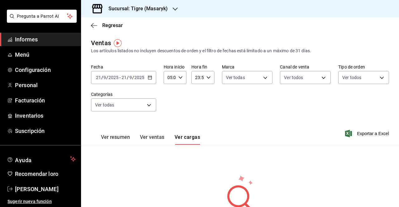
scroll to position [47, 0]
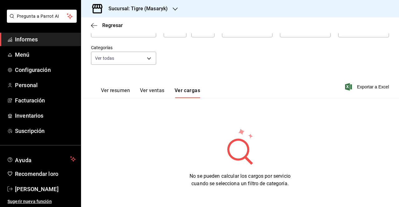
click at [117, 93] on font "Ver resumen" at bounding box center [115, 91] width 29 height 6
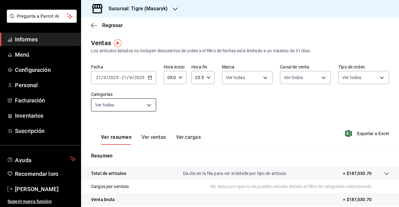
click at [141, 105] on body "Pregunta a Parrot AI Informes Menú Configuración Personal Facturación Inventari…" at bounding box center [199, 103] width 399 height 207
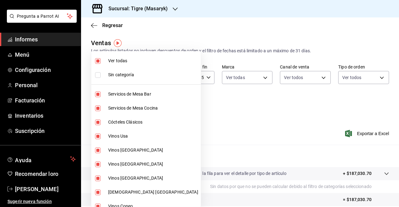
click at [99, 59] on input "checkbox" at bounding box center [98, 61] width 6 height 6
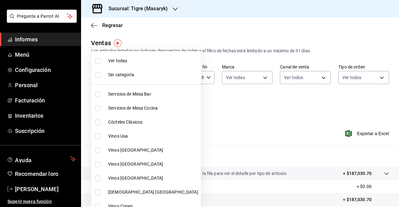
scroll to position [525, 0]
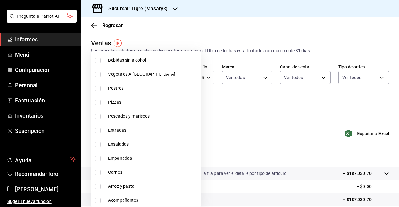
click at [98, 76] on input "checkbox" at bounding box center [98, 75] width 6 height 6
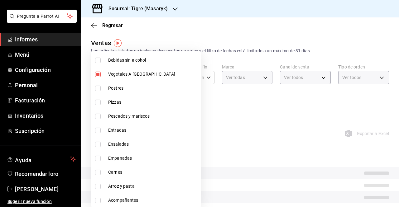
click at [97, 83] on li "Postres" at bounding box center [145, 88] width 109 height 14
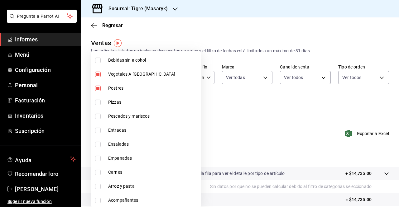
click at [98, 104] on input "checkbox" at bounding box center [98, 103] width 6 height 6
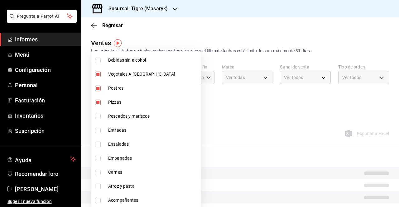
click at [98, 117] on input "checkbox" at bounding box center [98, 117] width 6 height 6
click at [98, 128] on input "checkbox" at bounding box center [98, 131] width 6 height 6
click at [98, 143] on input "checkbox" at bounding box center [98, 145] width 6 height 6
click at [99, 156] on input "checkbox" at bounding box center [98, 159] width 6 height 6
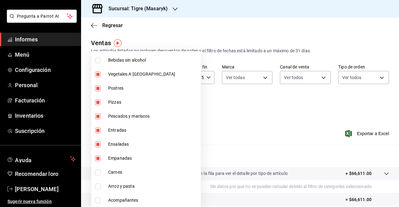
click at [100, 174] on input "checkbox" at bounding box center [98, 173] width 6 height 6
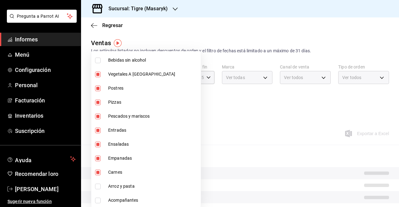
click at [100, 189] on li "Arroz y pasta" at bounding box center [145, 186] width 109 height 14
click at [100, 198] on input "checkbox" at bounding box center [98, 201] width 6 height 6
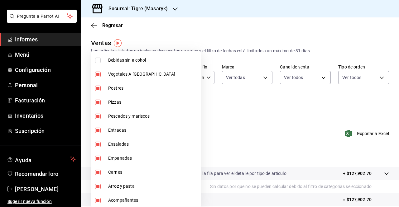
drag, startPoint x: 395, startPoint y: 111, endPoint x: 398, endPoint y: 171, distance: 59.9
click at [398, 171] on div at bounding box center [199, 103] width 399 height 207
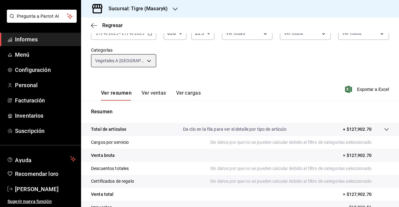
scroll to position [37, 0]
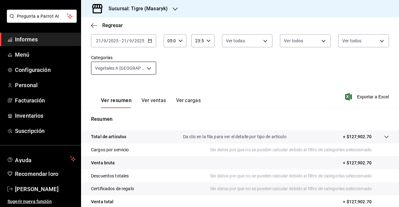
click at [150, 73] on body "Pregunta a Parrot AI Informes Menú Configuración Personal Facturación Inventari…" at bounding box center [199, 103] width 399 height 207
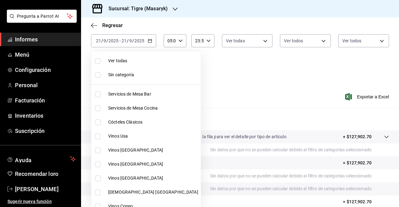
click at [107, 59] on li "Ver todas" at bounding box center [145, 61] width 109 height 14
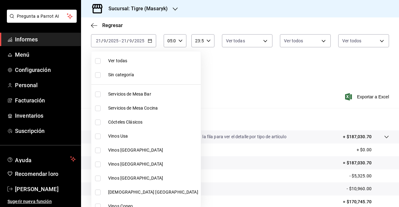
click at [107, 134] on li "Vinos Usa" at bounding box center [145, 136] width 109 height 14
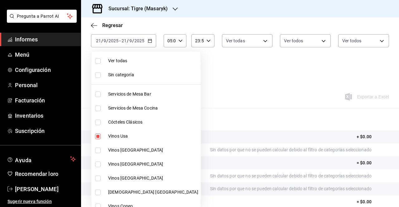
click at [105, 147] on li "Vinos [GEOGRAPHIC_DATA]" at bounding box center [145, 150] width 109 height 14
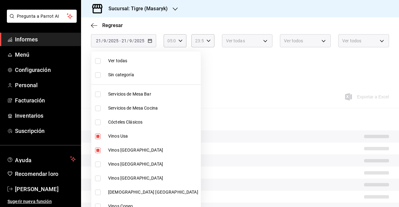
click at [103, 161] on li "Vinos [GEOGRAPHIC_DATA]" at bounding box center [145, 164] width 109 height 14
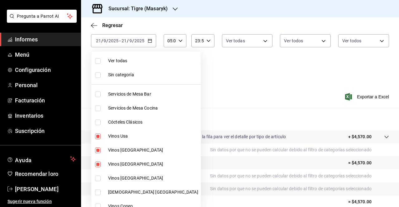
scroll to position [67, 0]
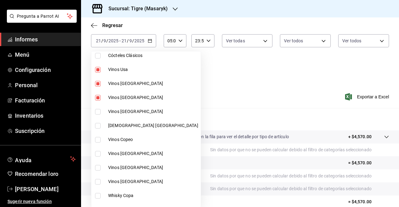
click at [106, 111] on li "Vinos [GEOGRAPHIC_DATA]" at bounding box center [145, 112] width 109 height 14
click at [103, 126] on label at bounding box center [99, 126] width 8 height 6
click at [101, 126] on input "checkbox" at bounding box center [98, 126] width 6 height 6
click at [101, 136] on li "Vinos Copeo" at bounding box center [145, 140] width 109 height 14
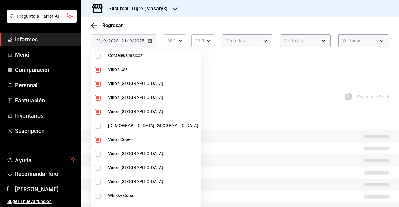
click at [99, 150] on li "Vinos [GEOGRAPHIC_DATA]" at bounding box center [145, 154] width 109 height 14
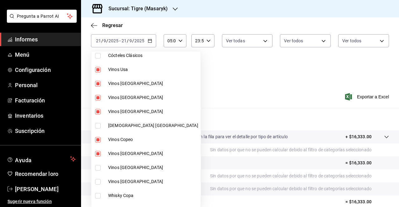
click at [97, 123] on input "checkbox" at bounding box center [98, 126] width 6 height 6
click at [102, 169] on label at bounding box center [99, 168] width 8 height 6
click at [101, 169] on input "checkbox" at bounding box center [98, 168] width 6 height 6
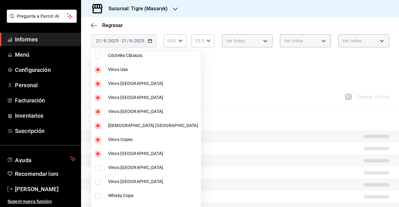
click at [100, 185] on li "Vinos [GEOGRAPHIC_DATA]" at bounding box center [145, 182] width 109 height 14
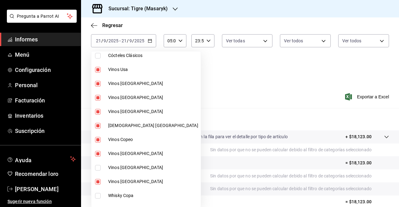
click at [97, 161] on li "Vinos [GEOGRAPHIC_DATA]" at bounding box center [145, 168] width 109 height 14
drag, startPoint x: 397, startPoint y: 93, endPoint x: 393, endPoint y: 149, distance: 55.9
click at [393, 149] on div at bounding box center [199, 103] width 399 height 207
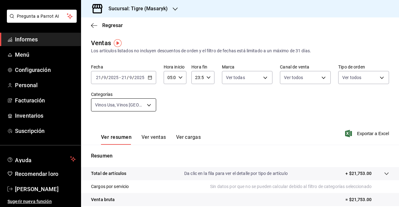
click at [149, 104] on body "Pregunta a Parrot AI Informes Menú Configuración Personal Facturación Inventari…" at bounding box center [199, 103] width 399 height 207
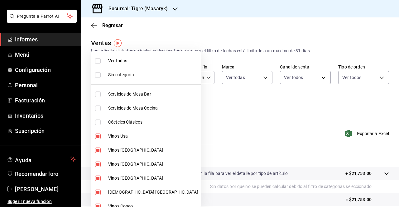
click at [101, 59] on label at bounding box center [99, 61] width 8 height 6
click at [101, 59] on input "checkbox" at bounding box center [98, 61] width 6 height 6
click at [101, 59] on label at bounding box center [99, 61] width 8 height 6
click at [101, 59] on input "checkbox" at bounding box center [98, 61] width 6 height 6
click at [102, 121] on label at bounding box center [99, 123] width 8 height 6
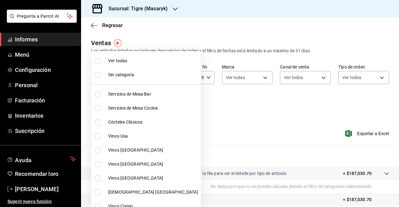
click at [101, 121] on input "checkbox" at bounding box center [98, 123] width 6 height 6
click at [102, 122] on label at bounding box center [99, 123] width 8 height 6
click at [101, 122] on input "checkbox" at bounding box center [98, 123] width 6 height 6
click at [99, 121] on input "checkbox" at bounding box center [98, 123] width 6 height 6
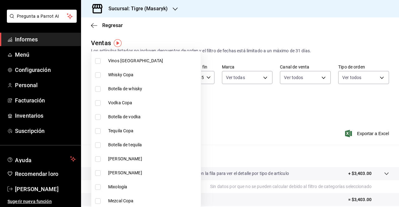
scroll to position [155, 0]
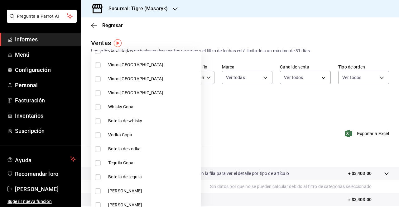
click at [100, 120] on input "checkbox" at bounding box center [98, 121] width 6 height 6
click at [100, 136] on input "checkbox" at bounding box center [98, 135] width 6 height 6
click at [97, 149] on input "checkbox" at bounding box center [98, 149] width 6 height 6
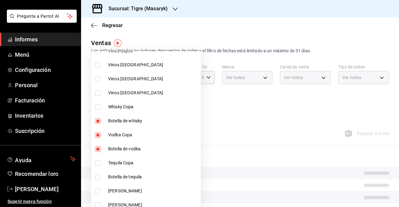
click at [97, 163] on input "checkbox" at bounding box center [98, 163] width 6 height 6
click at [99, 177] on input "checkbox" at bounding box center [98, 177] width 6 height 6
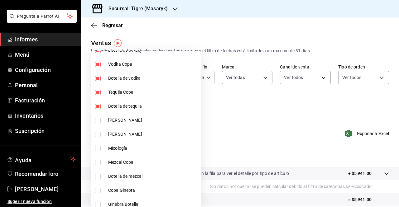
scroll to position [232, 0]
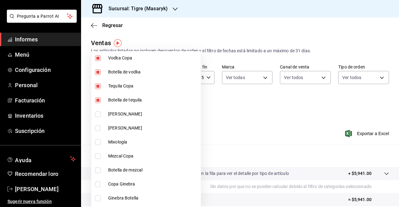
click at [96, 114] on input "checkbox" at bounding box center [98, 115] width 6 height 6
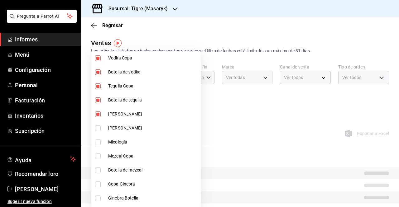
click at [95, 131] on li "[PERSON_NAME]" at bounding box center [145, 128] width 109 height 14
click at [96, 141] on input "checkbox" at bounding box center [98, 143] width 6 height 6
click at [97, 158] on input "checkbox" at bounding box center [98, 157] width 6 height 6
click at [98, 168] on input "checkbox" at bounding box center [98, 171] width 6 height 6
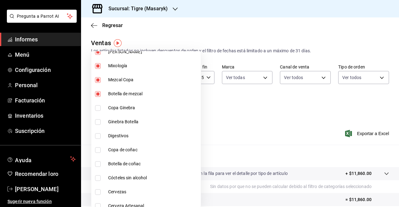
scroll to position [310, 0]
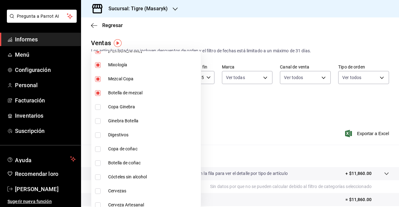
click at [97, 105] on input "checkbox" at bounding box center [98, 107] width 6 height 6
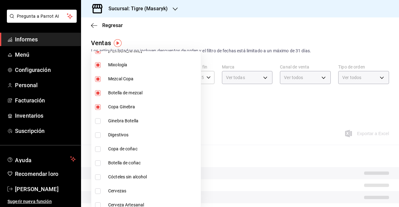
click at [98, 116] on li "Ginebra Botella" at bounding box center [145, 121] width 109 height 14
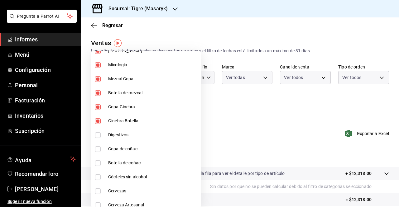
click at [97, 134] on input "checkbox" at bounding box center [98, 135] width 6 height 6
click at [98, 149] on input "checkbox" at bounding box center [98, 149] width 6 height 6
click at [97, 163] on input "checkbox" at bounding box center [98, 163] width 6 height 6
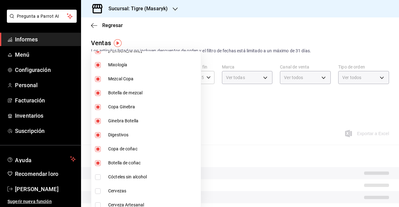
click at [98, 175] on input "checkbox" at bounding box center [98, 177] width 6 height 6
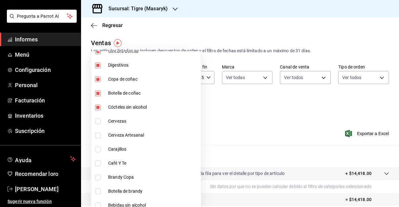
scroll to position [381, 0]
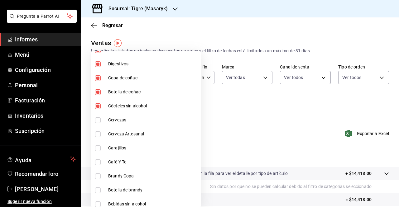
click at [99, 119] on input "checkbox" at bounding box center [98, 120] width 6 height 6
click at [97, 132] on input "checkbox" at bounding box center [98, 134] width 6 height 6
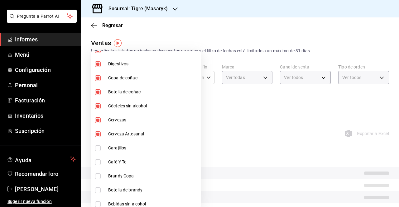
click at [97, 143] on li "Carajillos" at bounding box center [145, 148] width 109 height 14
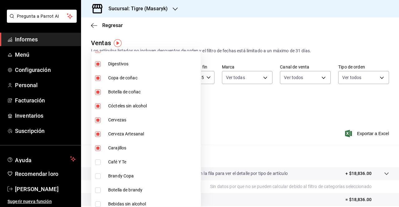
click at [97, 159] on input "checkbox" at bounding box center [98, 162] width 6 height 6
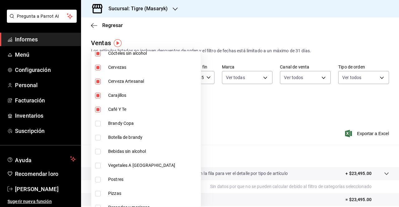
scroll to position [438, 0]
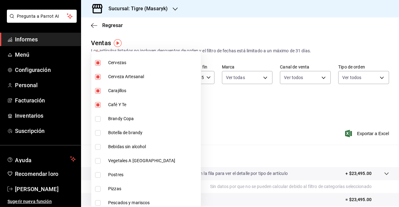
click at [98, 117] on input "checkbox" at bounding box center [98, 119] width 6 height 6
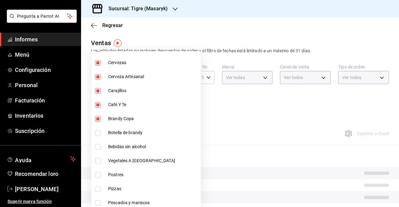
click at [97, 132] on input "checkbox" at bounding box center [98, 133] width 6 height 6
click at [98, 145] on input "checkbox" at bounding box center [98, 147] width 6 height 6
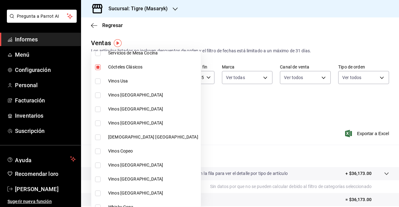
scroll to position [55, 0]
click at [249, 136] on div at bounding box center [199, 103] width 399 height 207
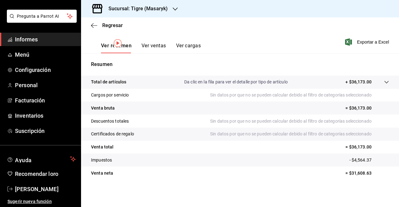
scroll to position [0, 0]
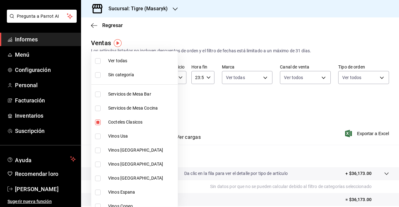
click at [127, 104] on body "Pregunta a Parrot AI Informes Menú Configuración Personal Facturación Inventari…" at bounding box center [199, 103] width 399 height 207
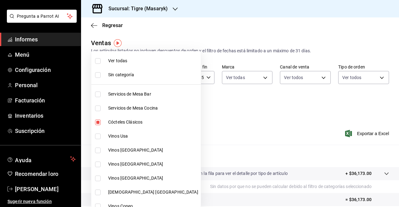
click at [100, 59] on input "checkbox" at bounding box center [98, 61] width 6 height 6
click at [247, 131] on div at bounding box center [199, 103] width 399 height 207
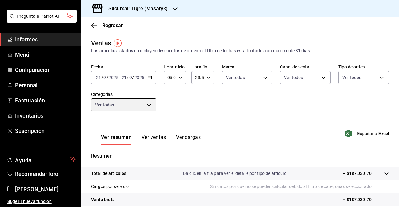
scroll to position [92, 0]
